Goal: Information Seeking & Learning: Learn about a topic

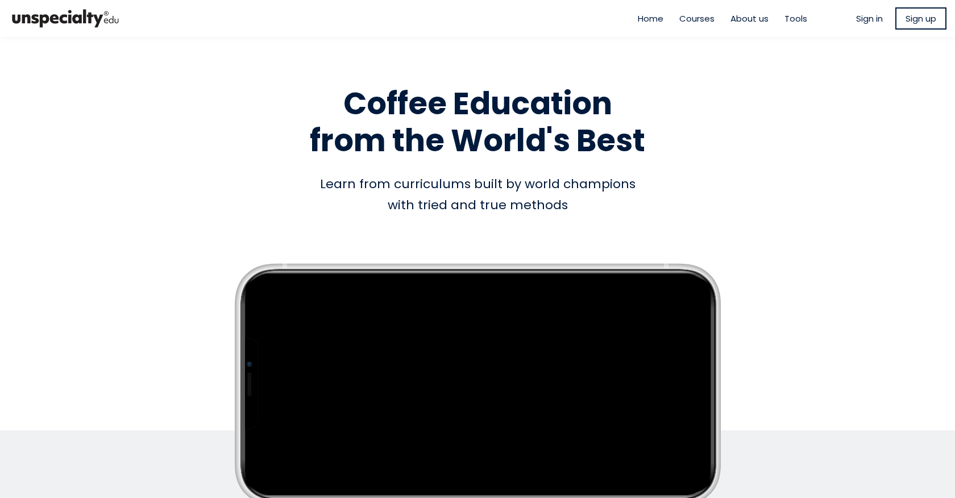
click at [866, 11] on ul "Sign in Sign up" at bounding box center [902, 18] width 90 height 22
click at [859, 16] on span "Sign in" at bounding box center [870, 18] width 27 height 13
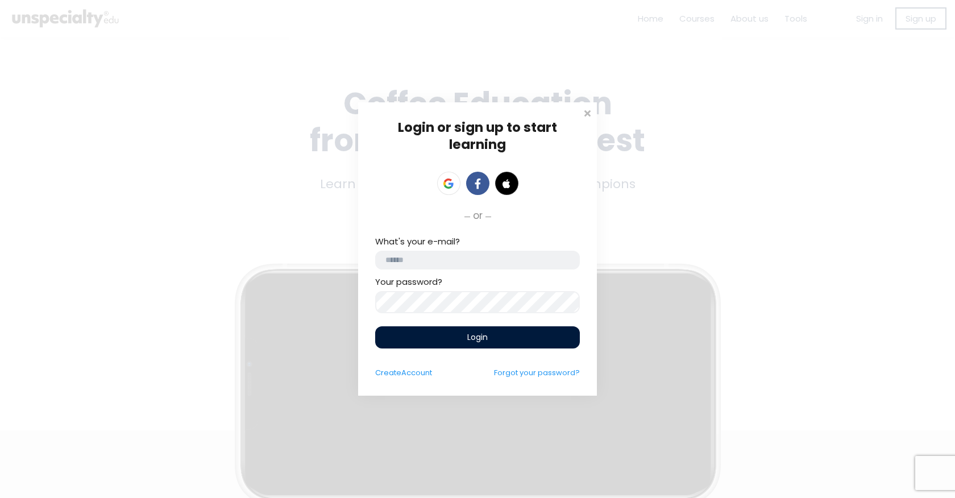
type input "**********"
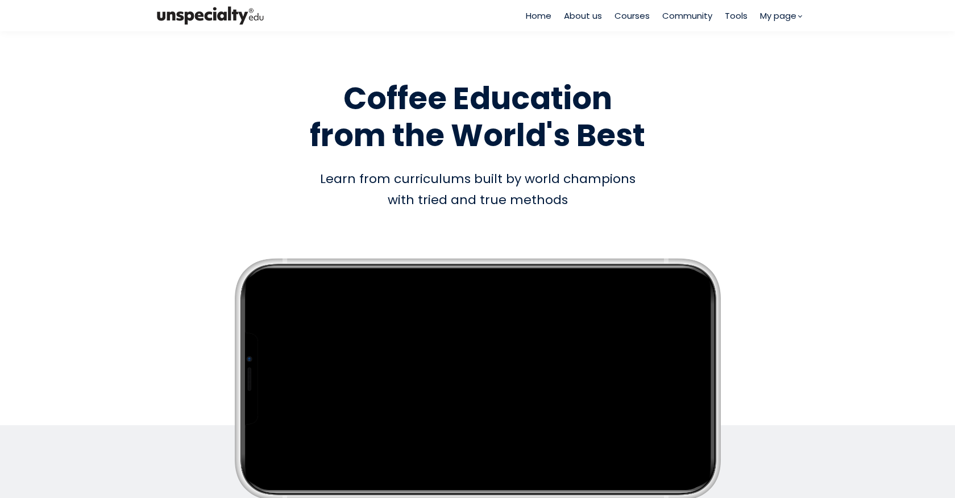
click at [772, 24] on div "Home About us Courses Community Tools My page" at bounding box center [664, 15] width 276 height 31
click at [780, 15] on span "My page" at bounding box center [778, 15] width 36 height 13
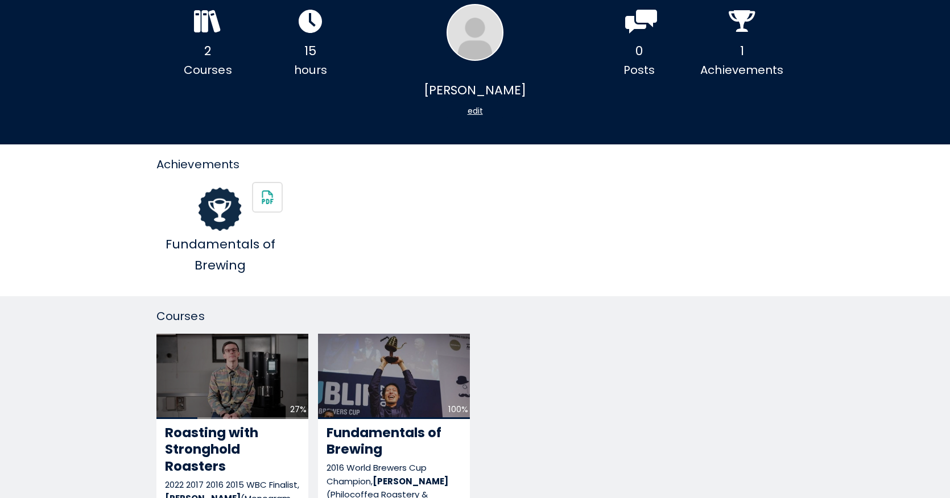
scroll to position [119, 0]
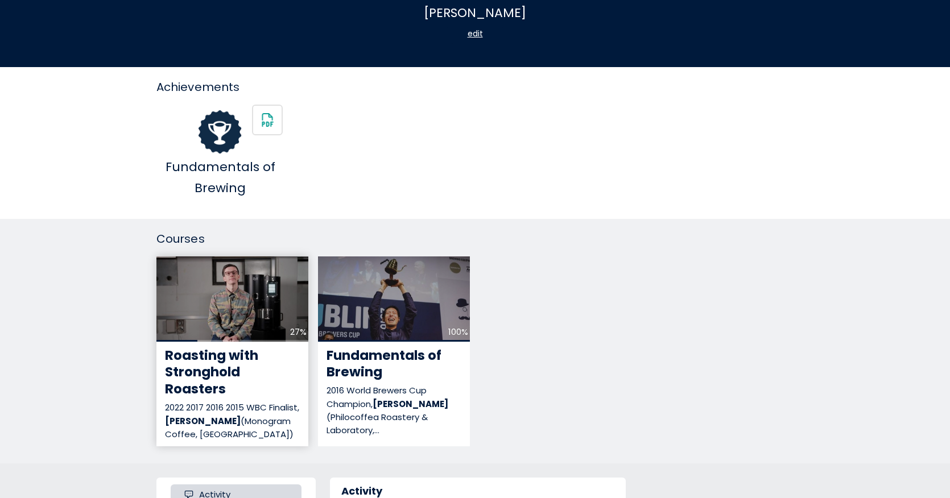
click at [257, 370] on div "Roasting with Stronghold Roasters" at bounding box center [232, 373] width 135 height 51
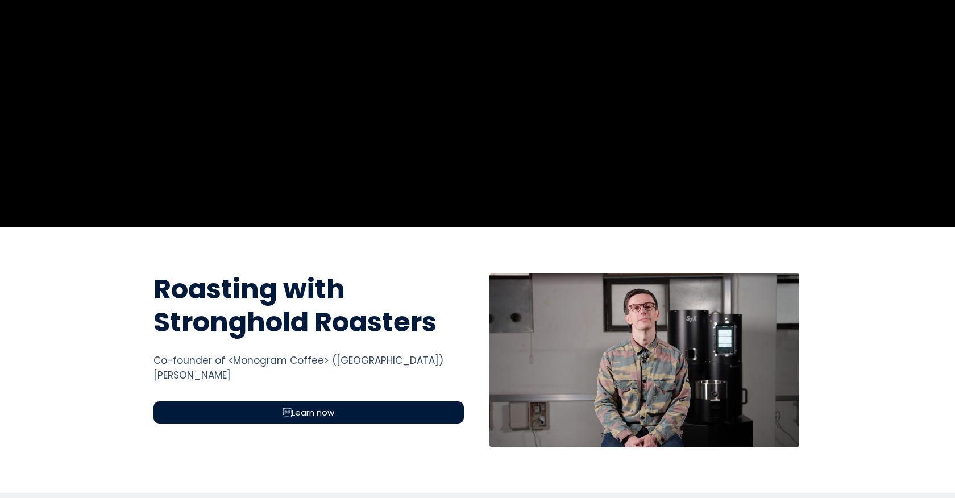
scroll to position [298, 0]
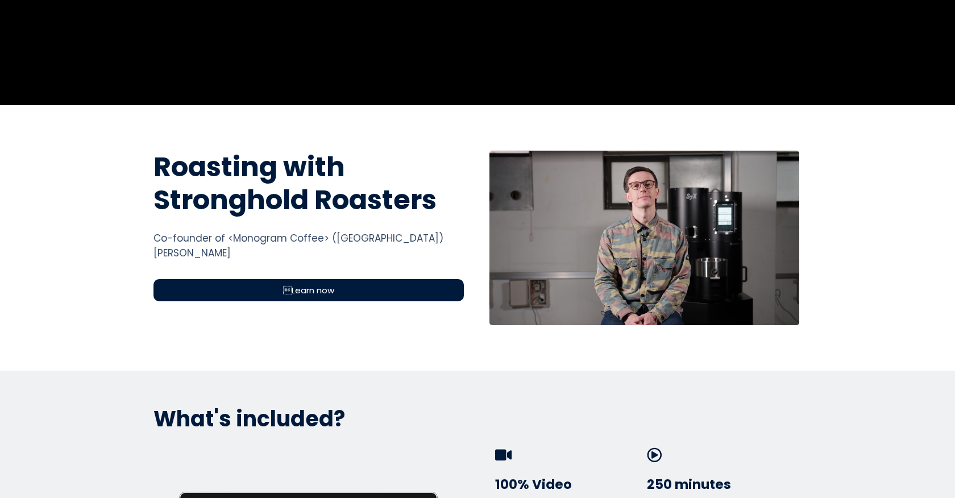
click at [388, 293] on div "Learn now" at bounding box center [309, 290] width 311 height 22
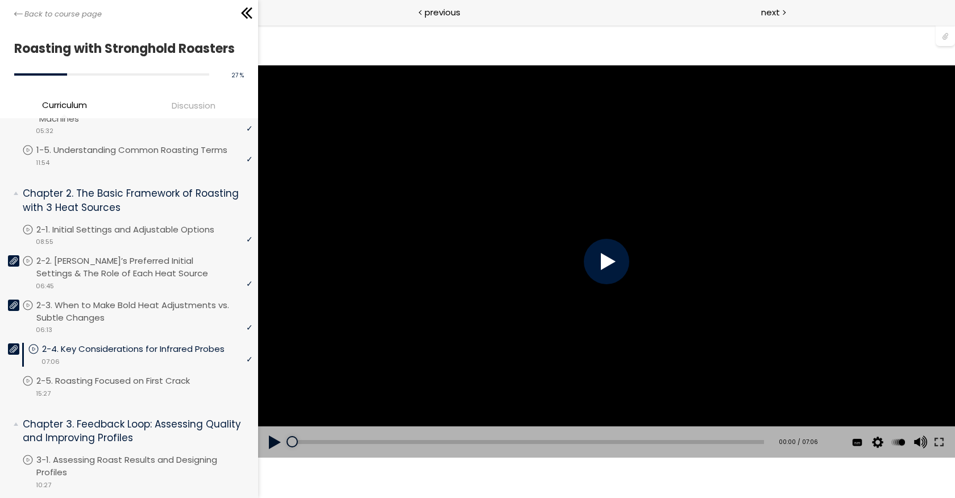
scroll to position [200, 0]
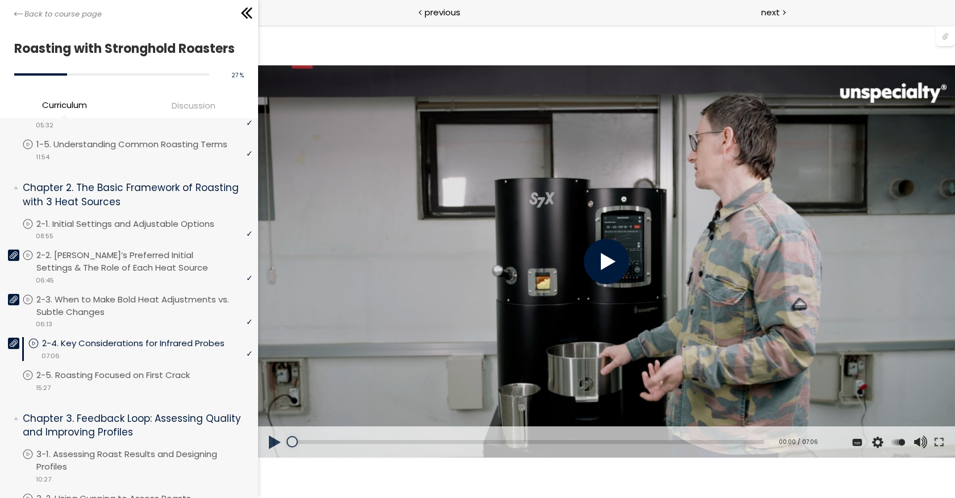
click at [614, 267] on div at bounding box center [606, 261] width 45 height 45
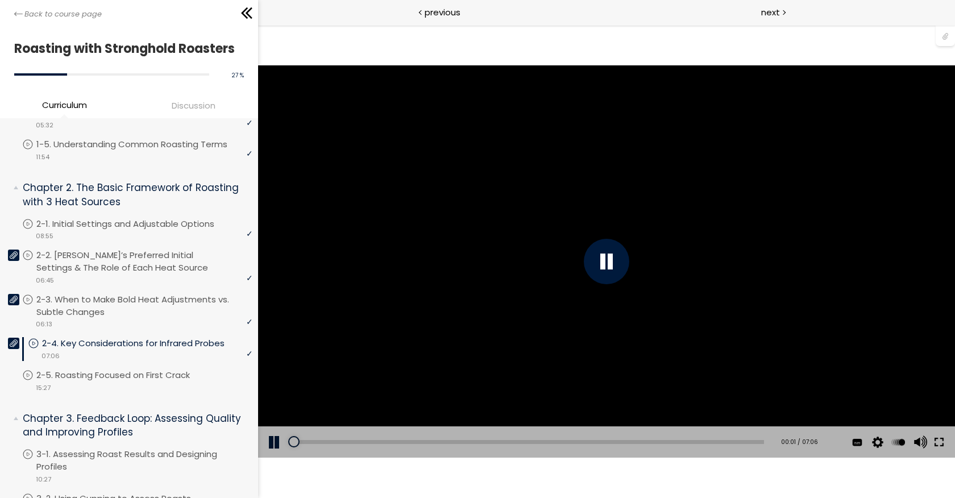
click at [942, 438] on button at bounding box center [939, 443] width 20 height 32
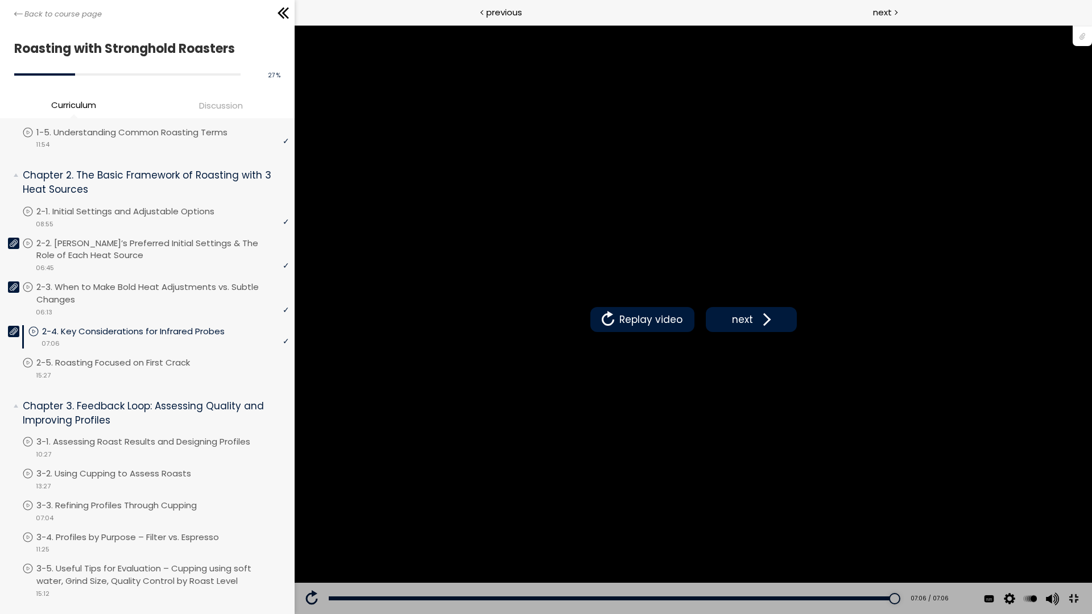
click at [955, 498] on button at bounding box center [1074, 599] width 26 height 26
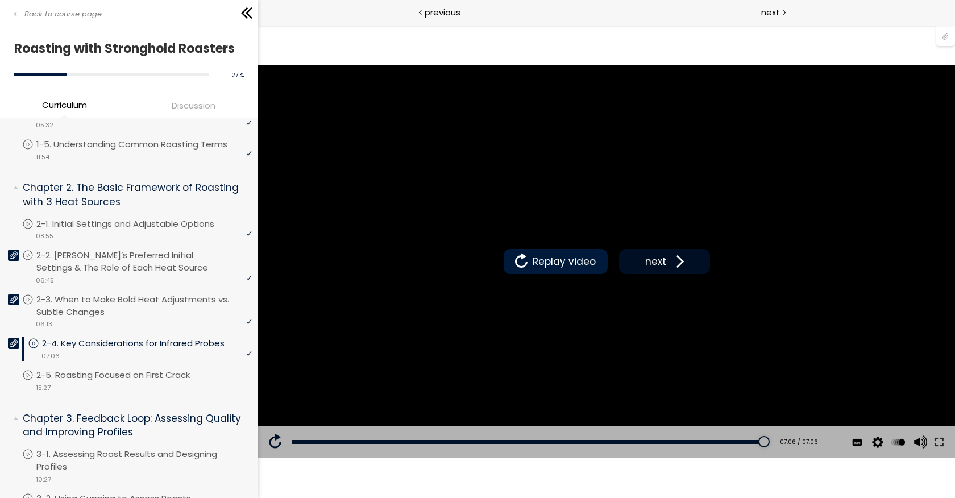
click at [679, 266] on span at bounding box center [677, 261] width 17 height 17
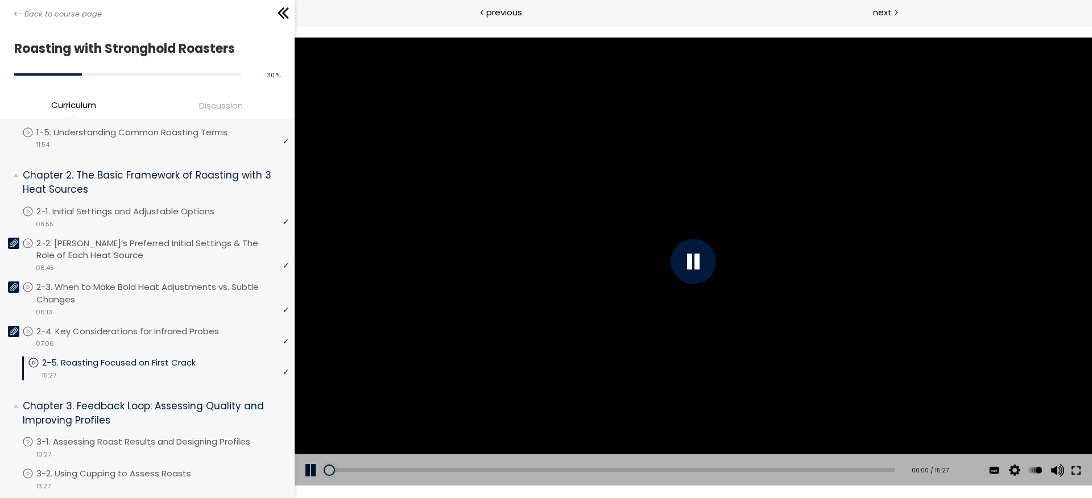
click at [955, 468] on button at bounding box center [1076, 470] width 20 height 32
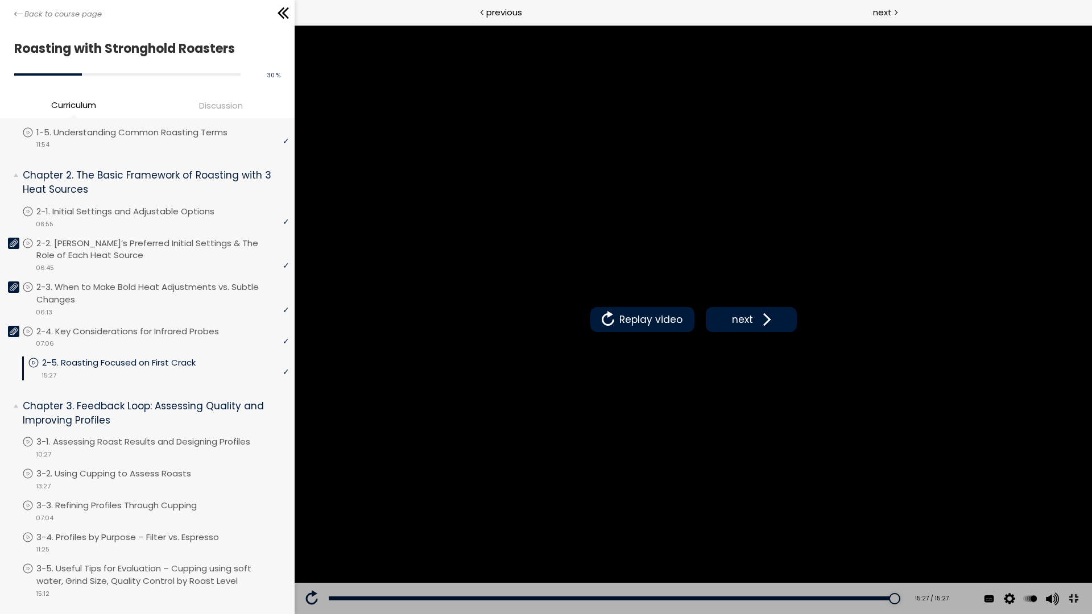
click at [955, 498] on button at bounding box center [1074, 599] width 26 height 26
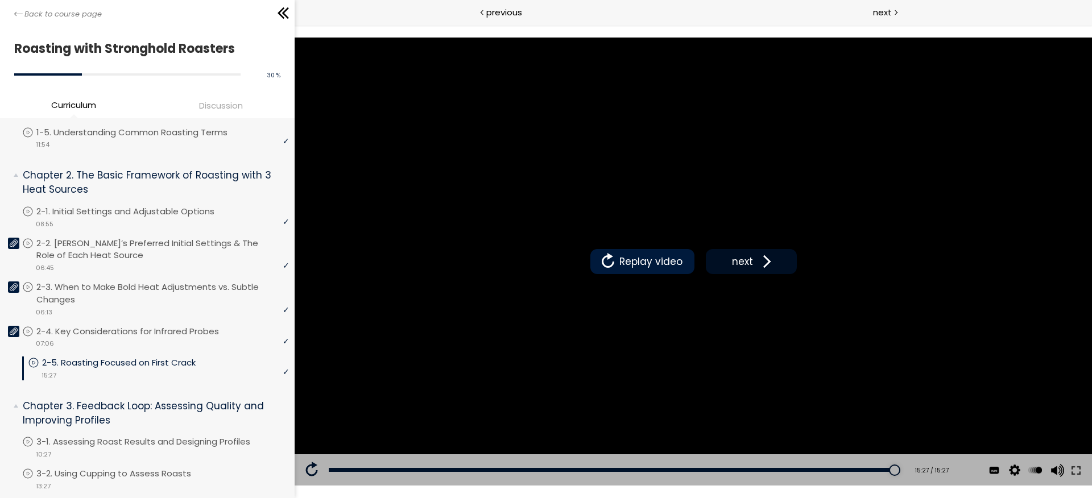
click at [735, 267] on span "next" at bounding box center [742, 261] width 27 height 15
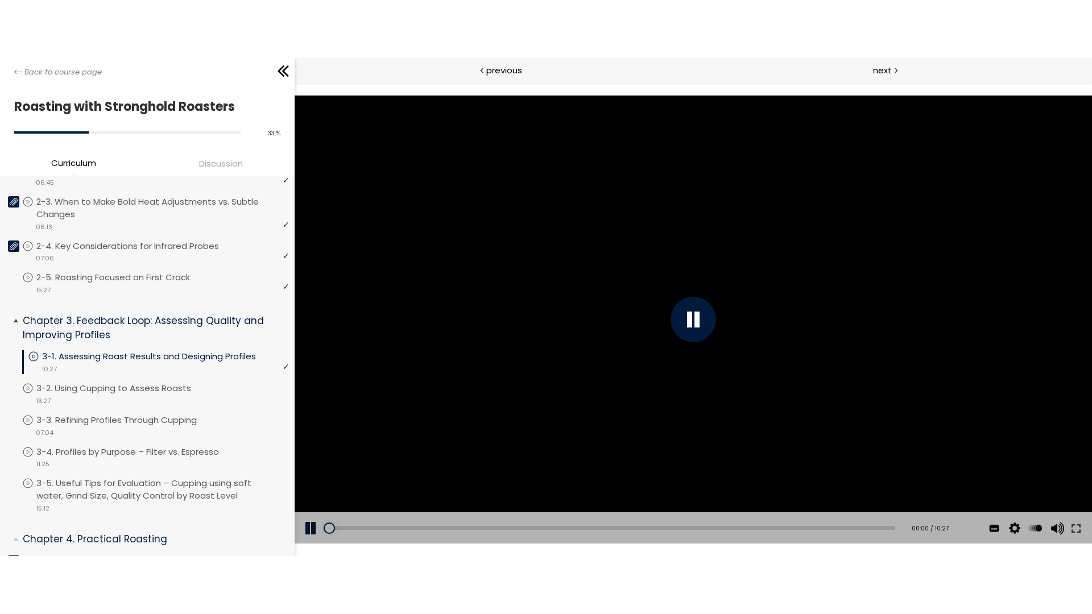
scroll to position [345, 0]
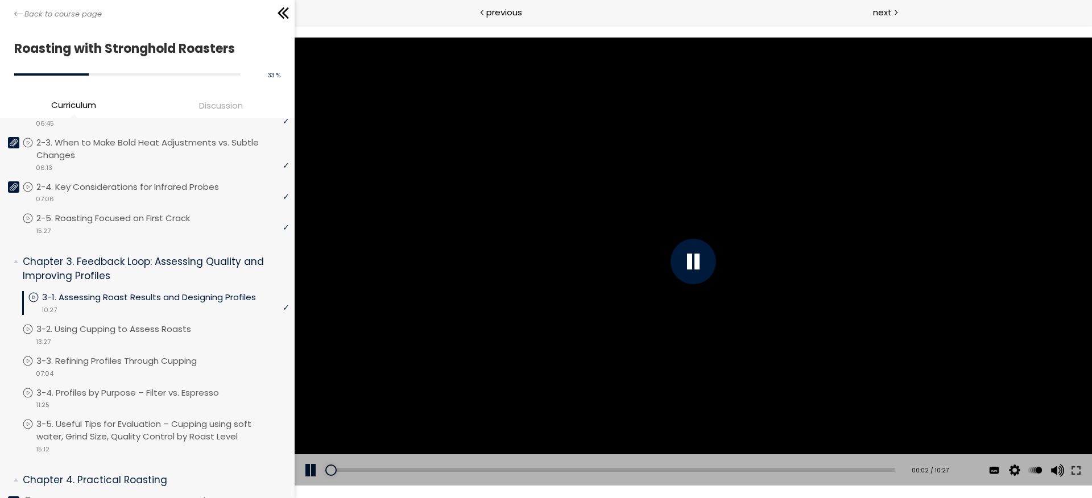
click at [955, 466] on div "Subtitles 中文 (简体) English None Auto 1080p 720p 540p 360p 224p x 2 x 1.5 x 1.25 …" at bounding box center [1025, 470] width 133 height 32
click at [955, 468] on button at bounding box center [1076, 470] width 20 height 32
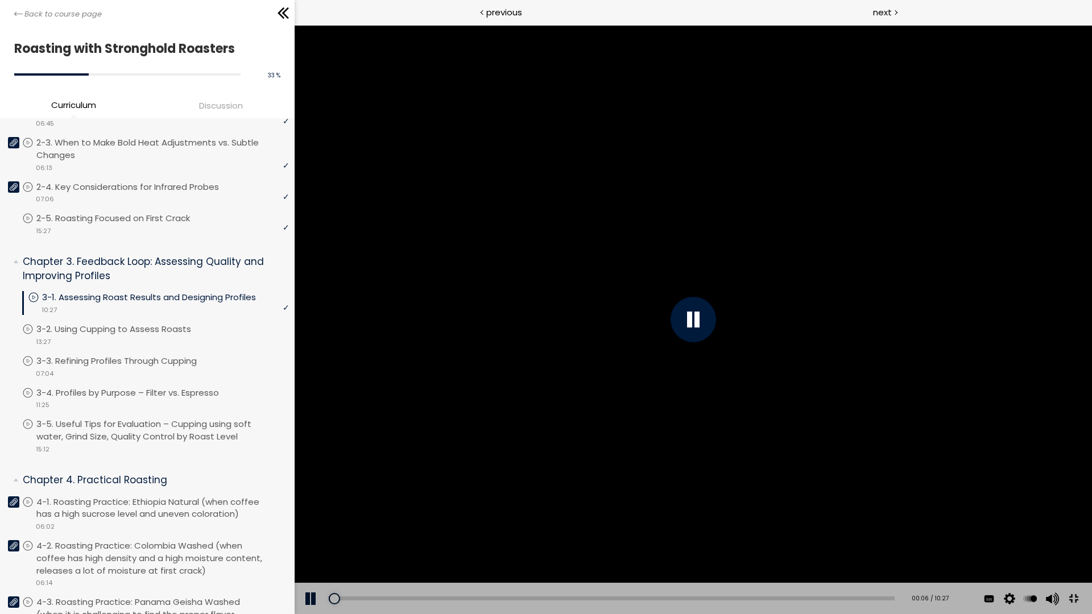
click at [955, 495] on div at bounding box center [693, 319] width 797 height 589
